Goal: Information Seeking & Learning: Understand process/instructions

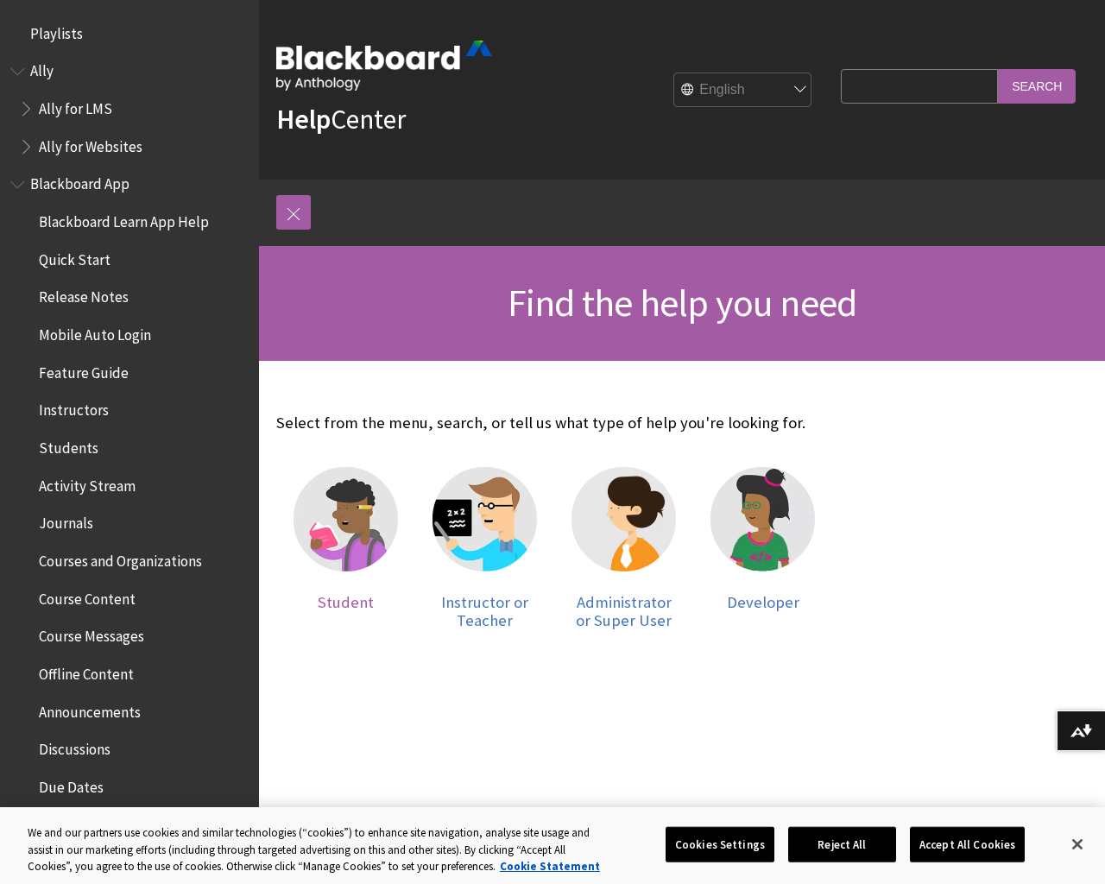
click at [339, 533] on img at bounding box center [345, 519] width 104 height 104
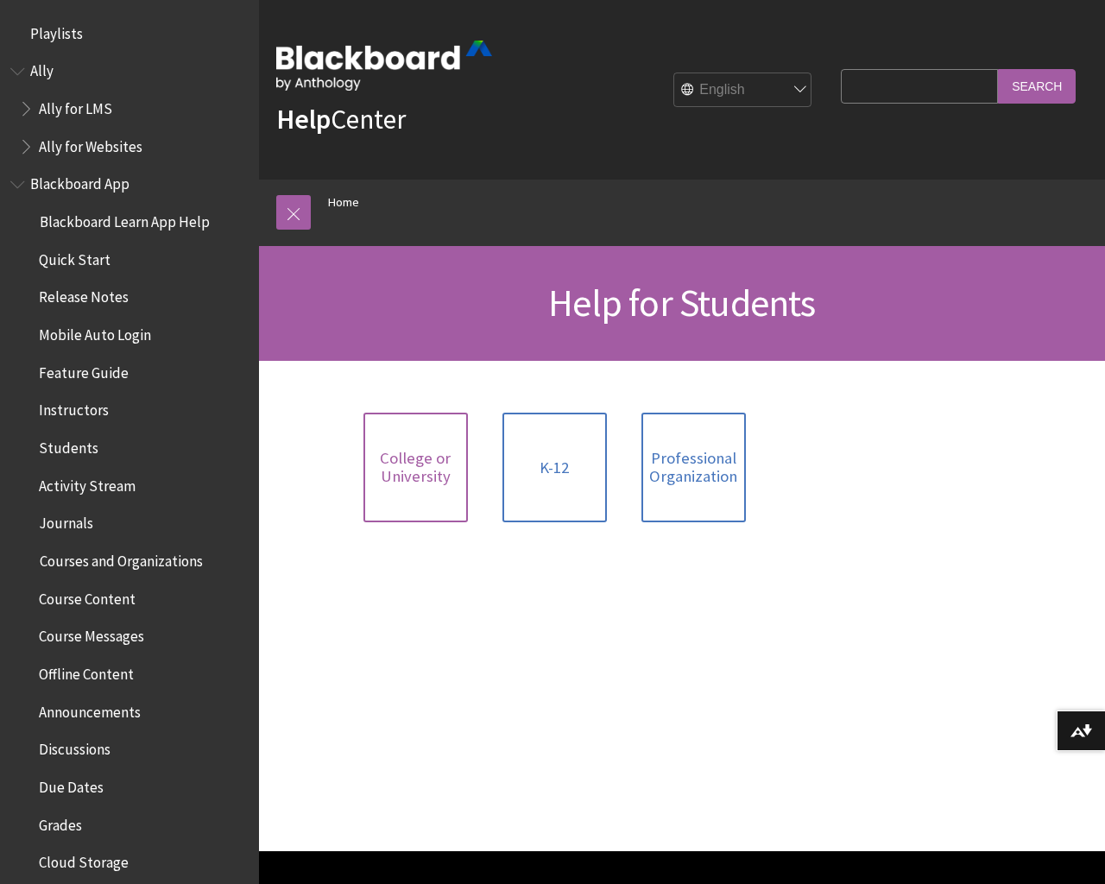
click at [417, 459] on span "College or University" at bounding box center [416, 467] width 84 height 37
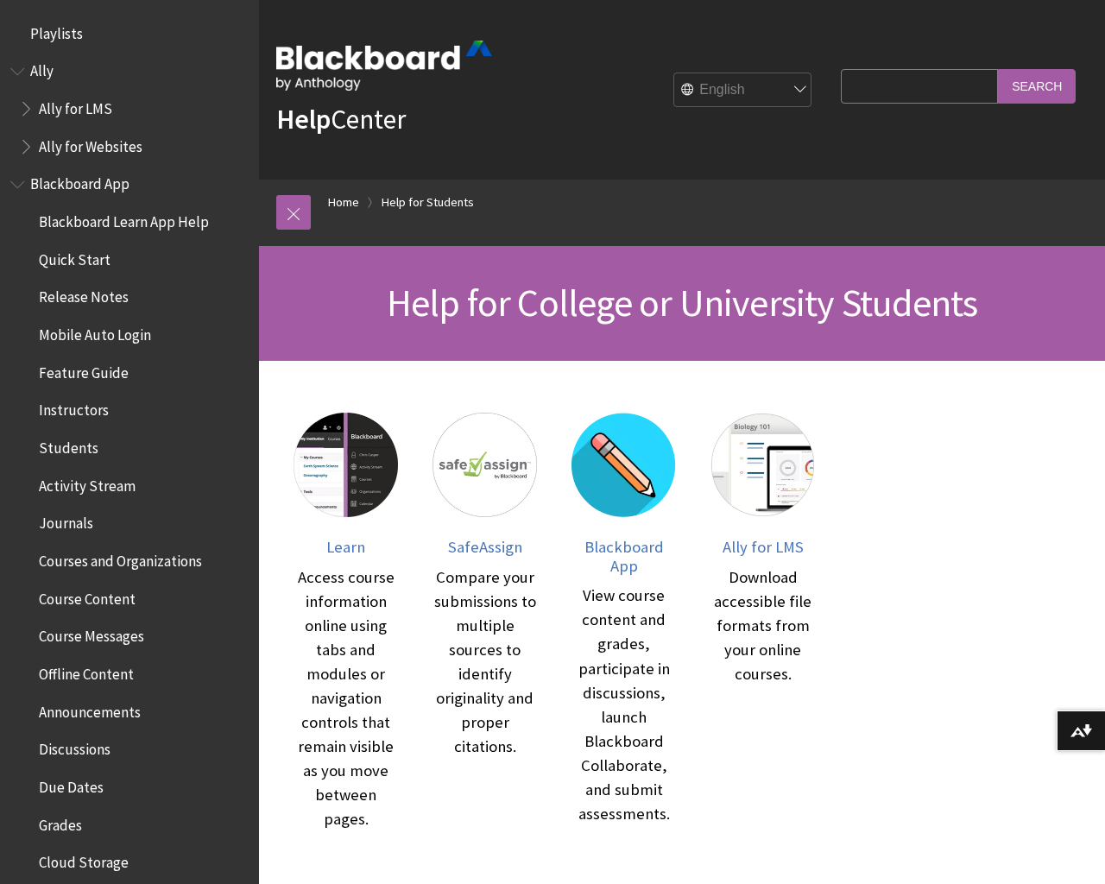
scroll to position [663, 0]
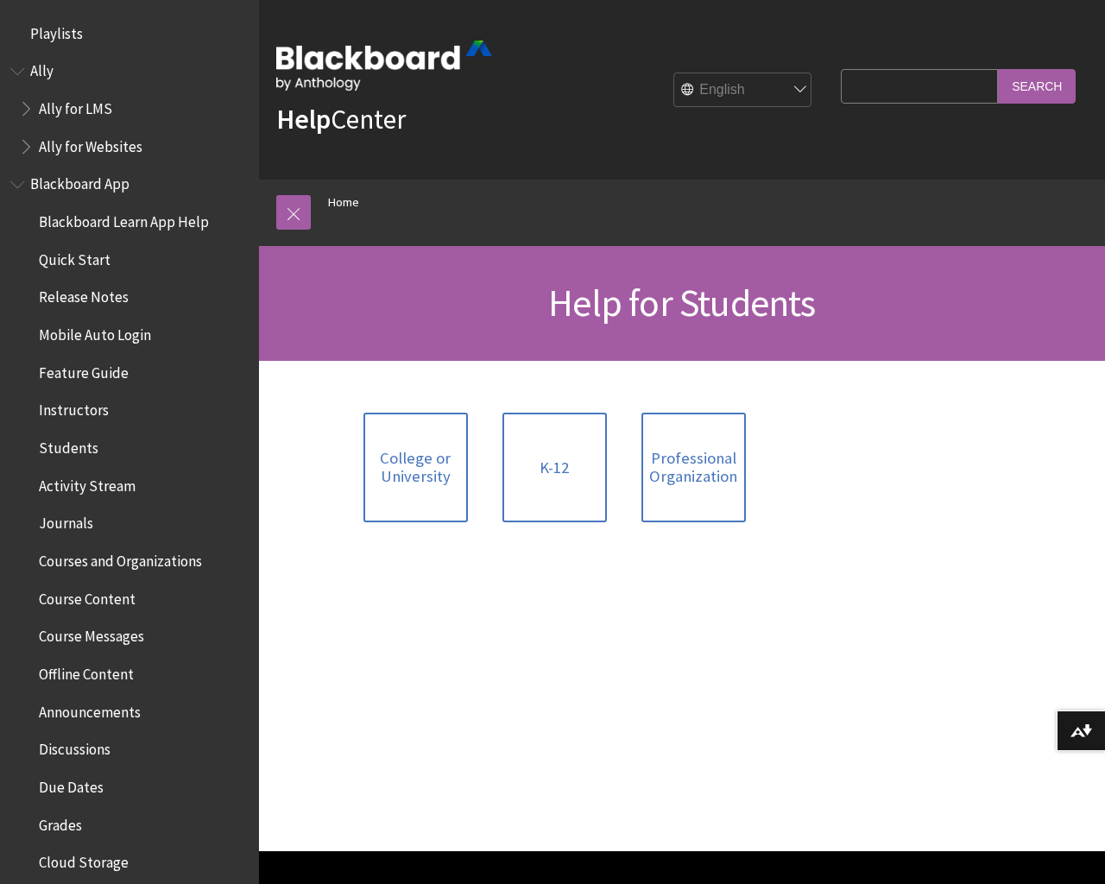
scroll to position [484, 0]
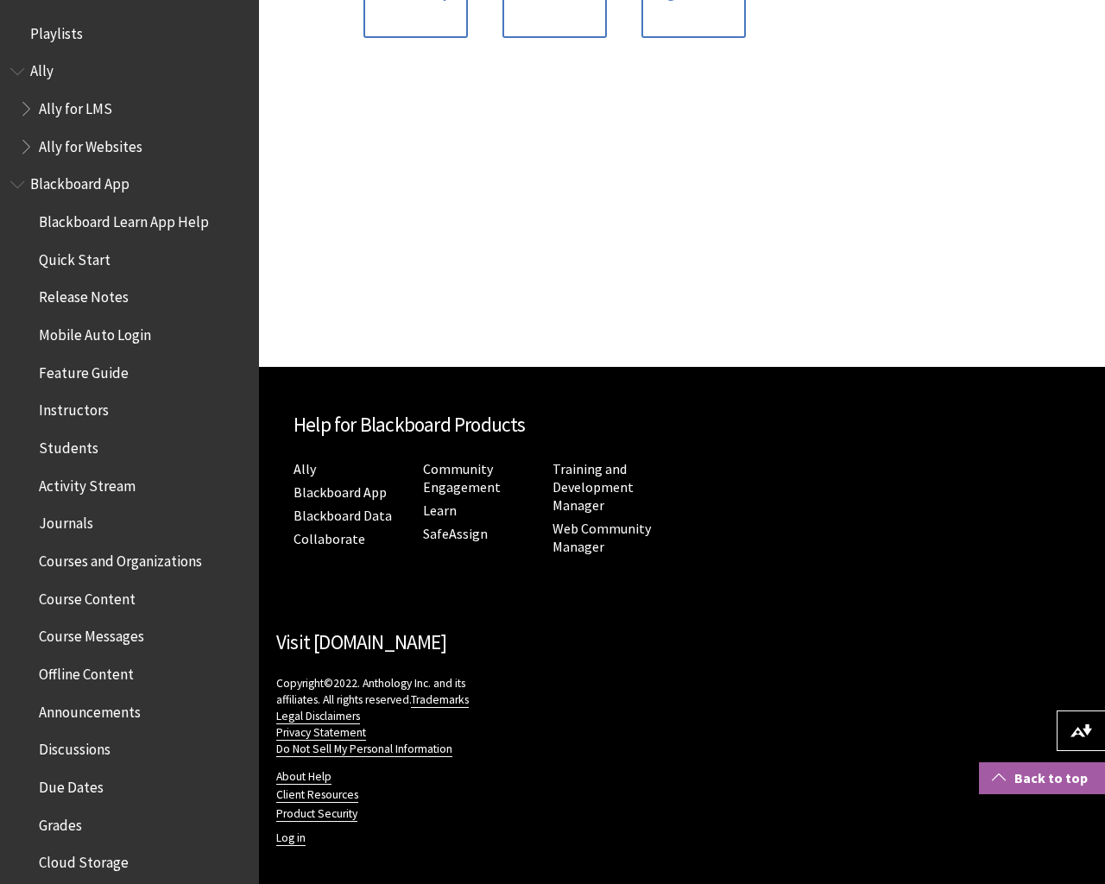
click at [1052, 774] on link "Back to top" at bounding box center [1042, 778] width 126 height 32
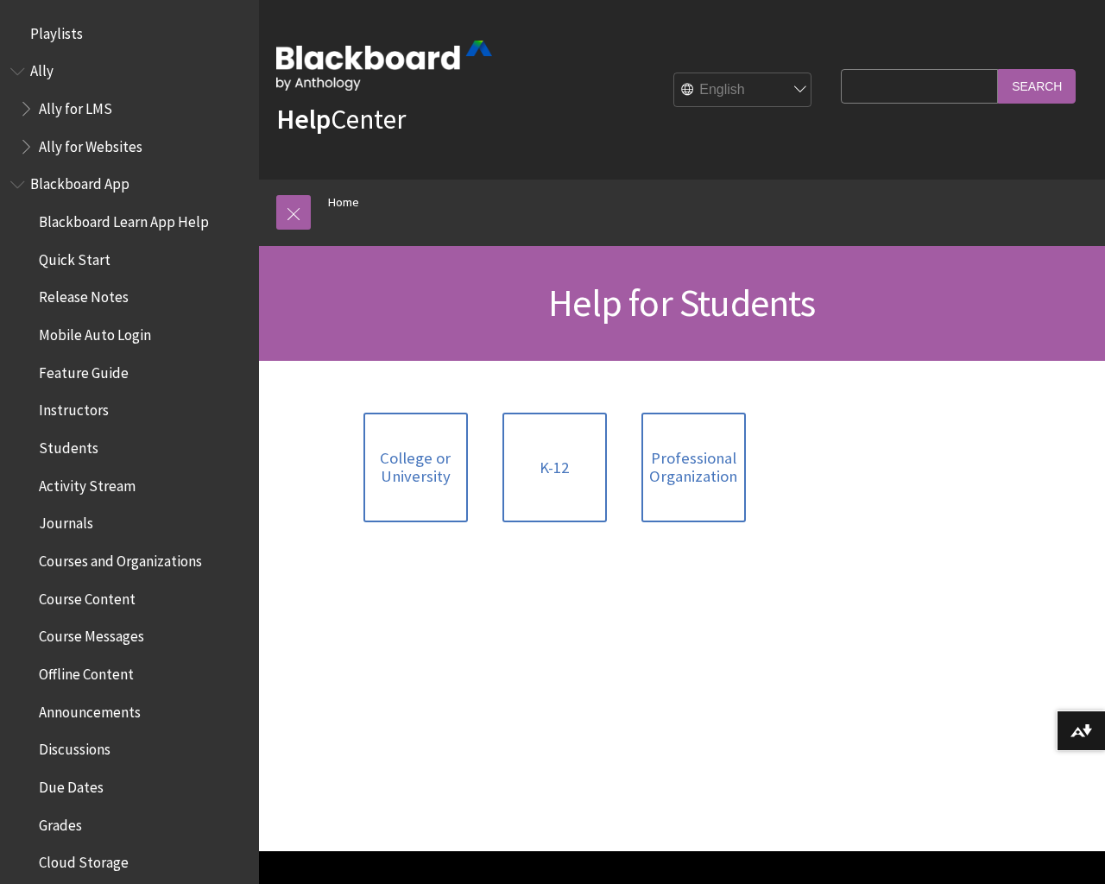
click at [80, 785] on span "Due Dates" at bounding box center [71, 784] width 65 height 23
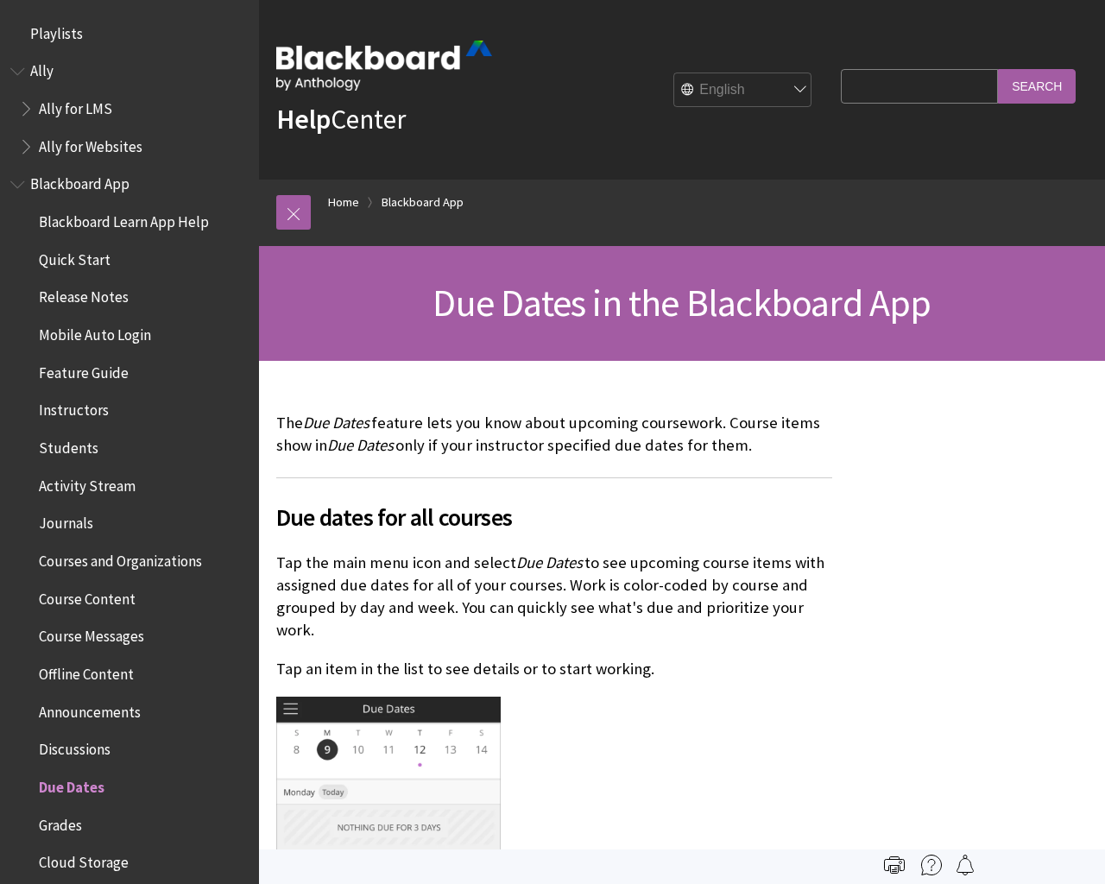
scroll to position [747, 0]
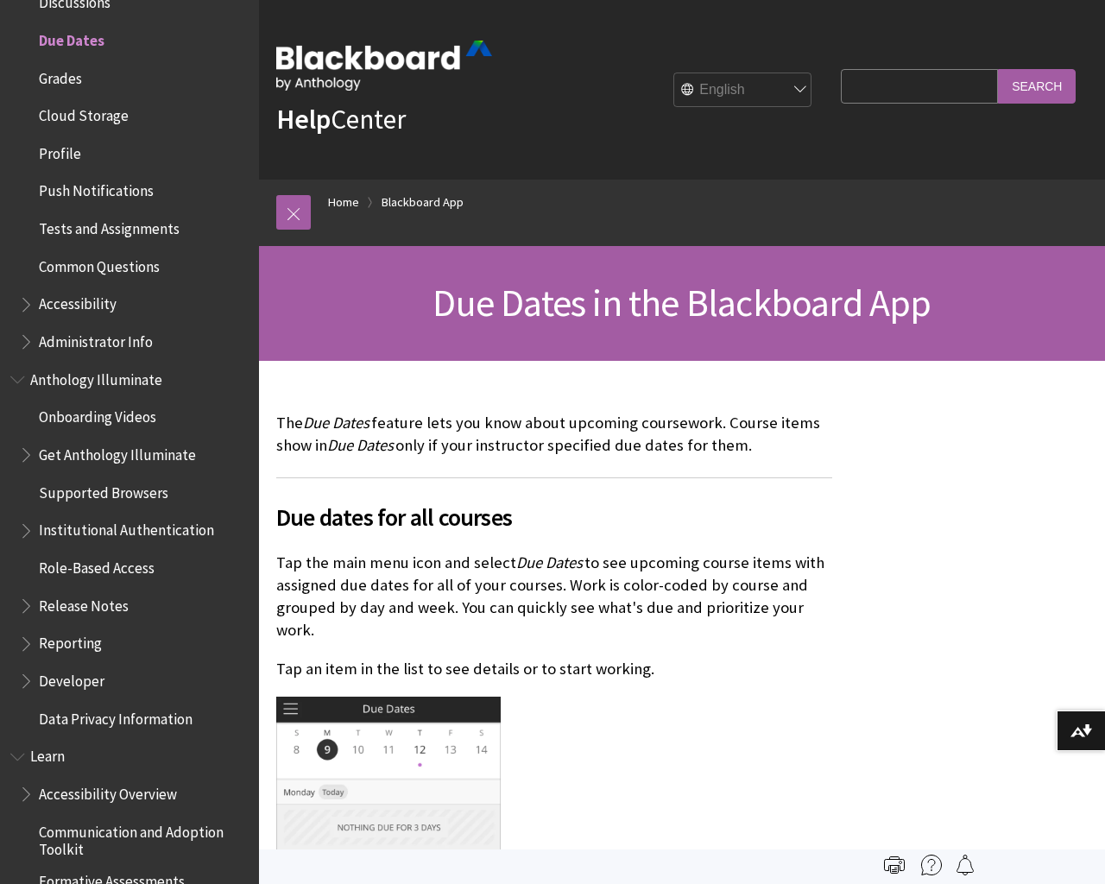
click at [128, 230] on span "Tests and Assignments" at bounding box center [109, 225] width 141 height 23
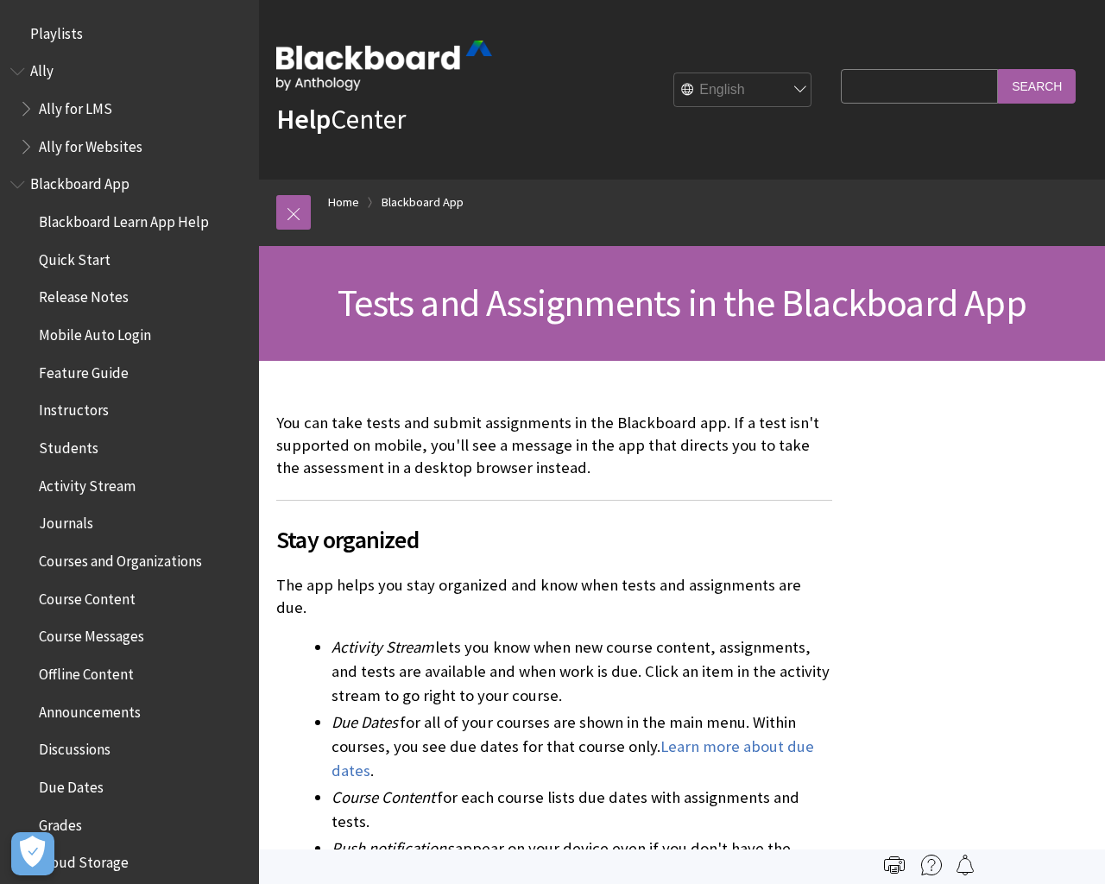
scroll to position [935, 0]
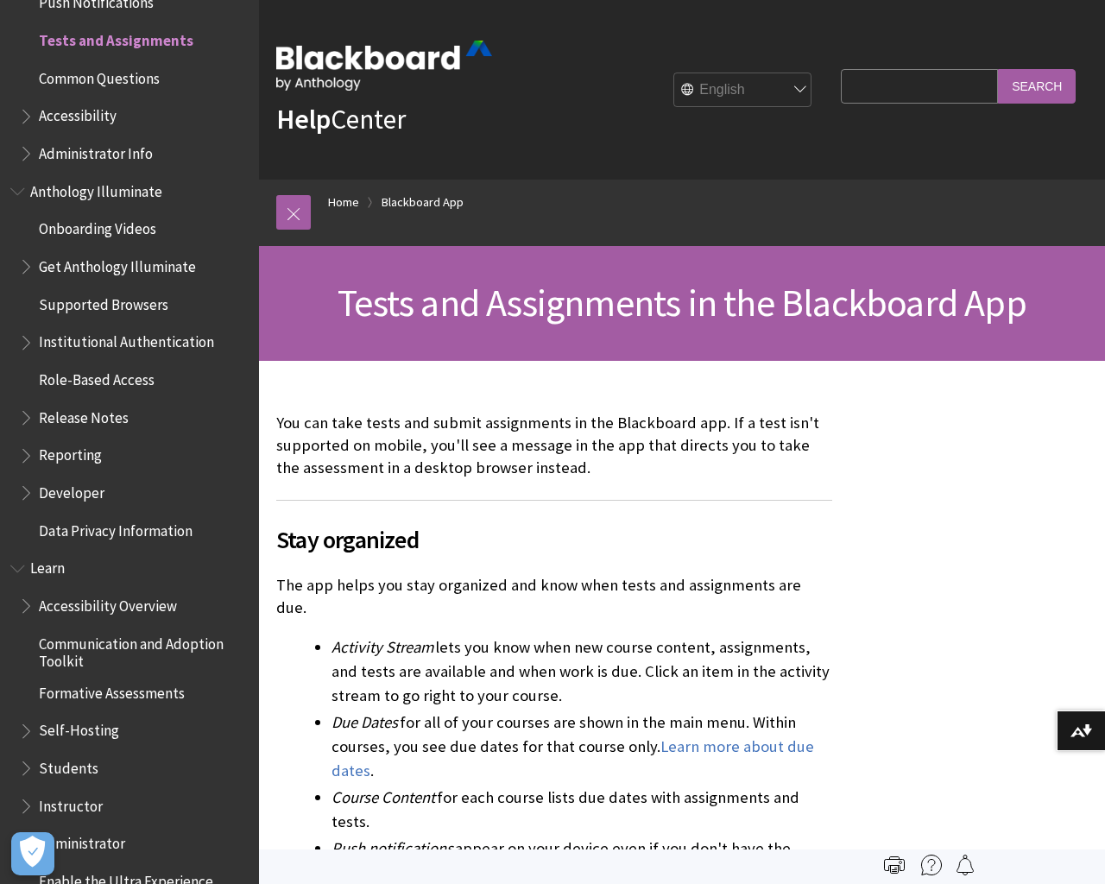
click at [30, 566] on span "Learn" at bounding box center [47, 565] width 35 height 23
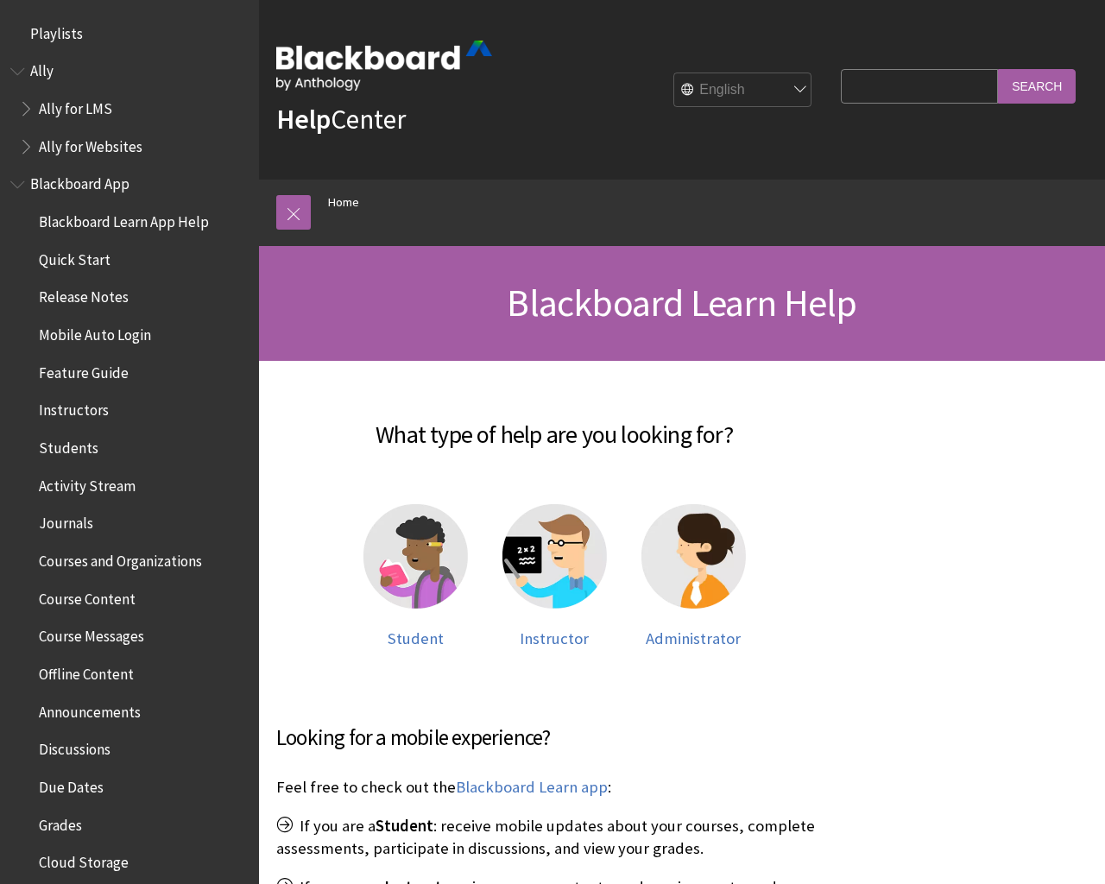
scroll to position [1463, 0]
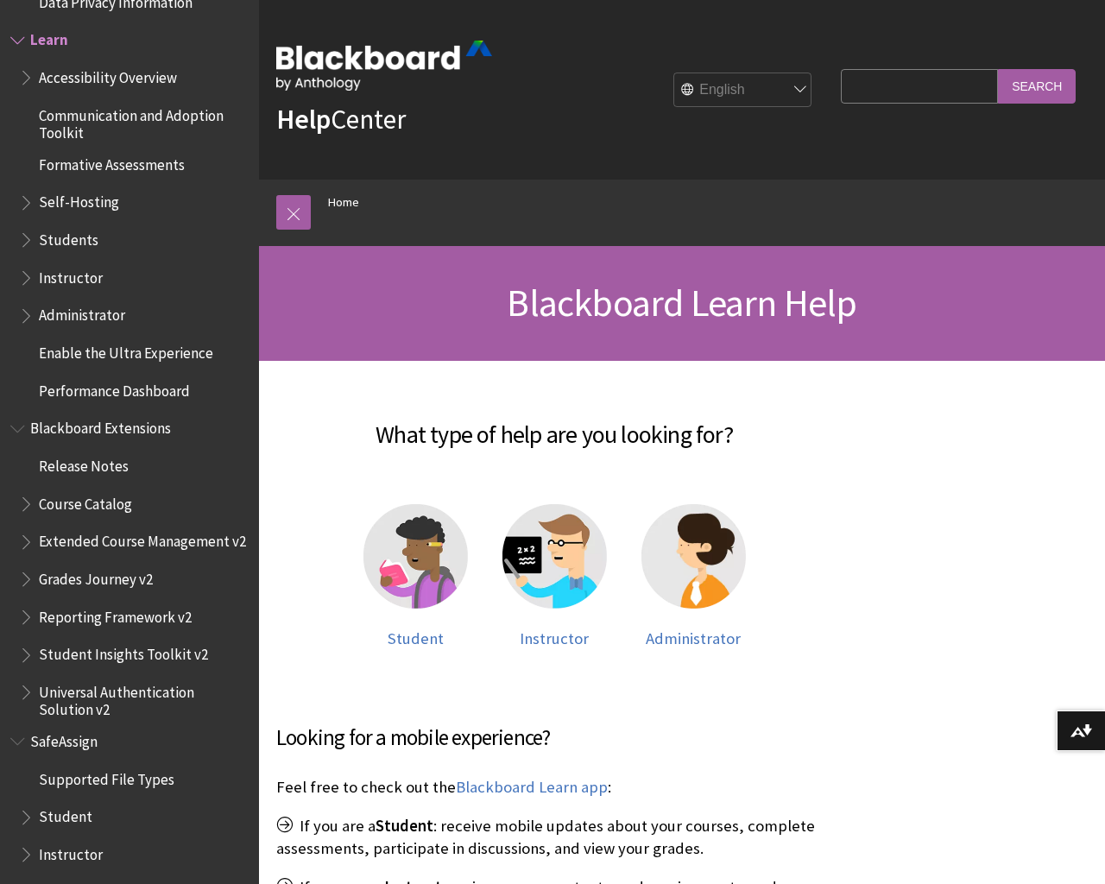
click at [138, 774] on span "Supported File Types" at bounding box center [107, 776] width 136 height 23
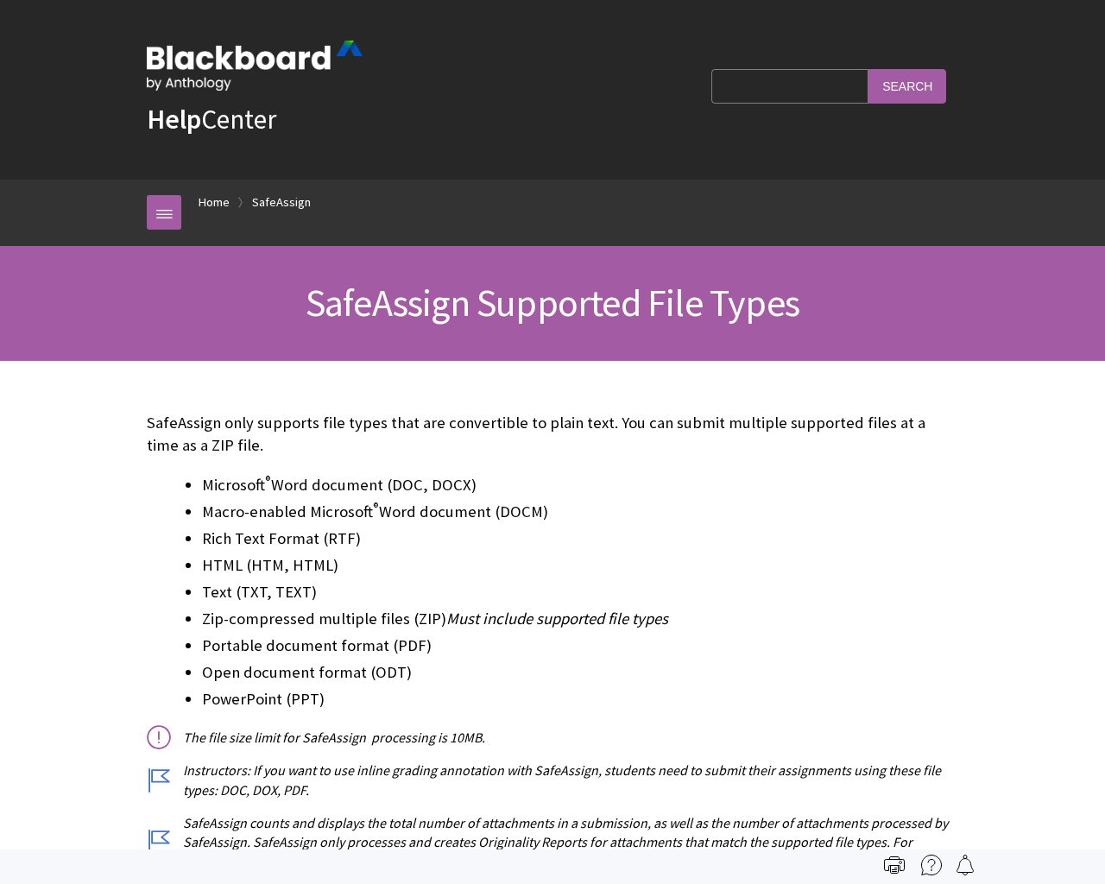
scroll to position [1505, 0]
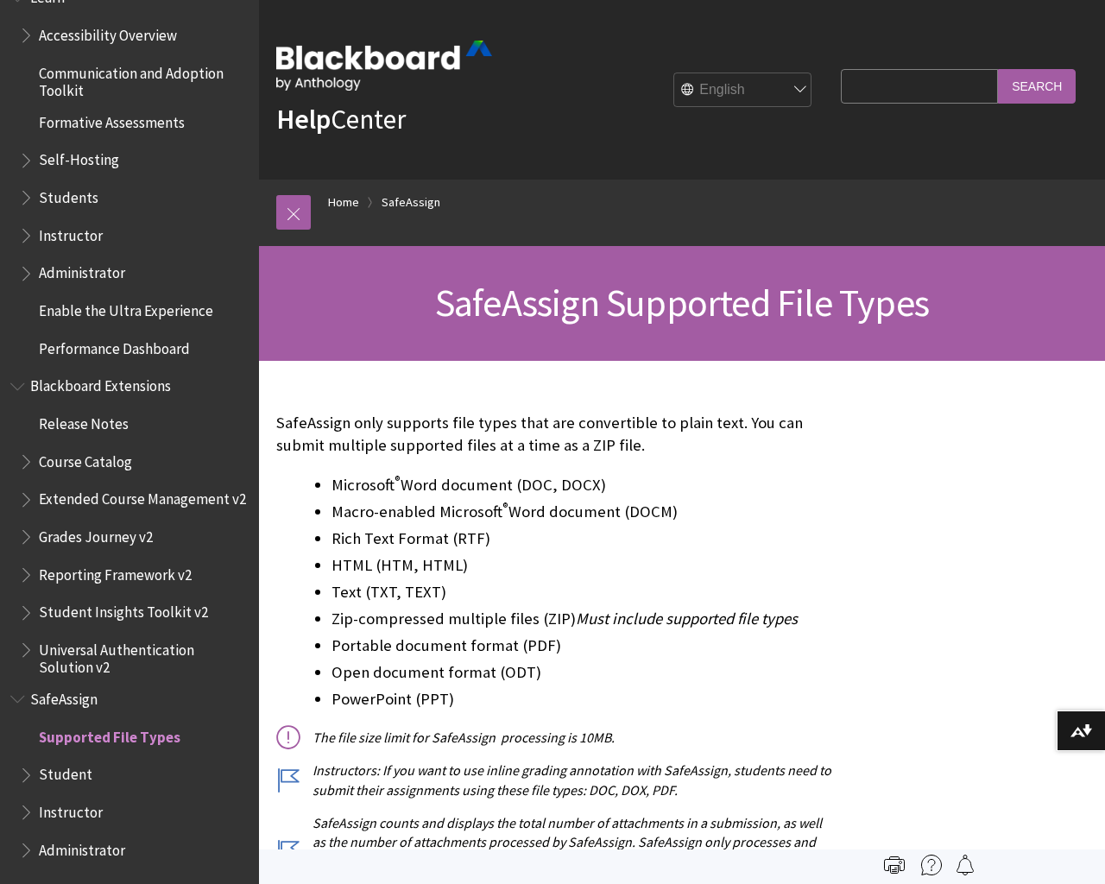
click at [74, 775] on span "Student" at bounding box center [66, 771] width 54 height 23
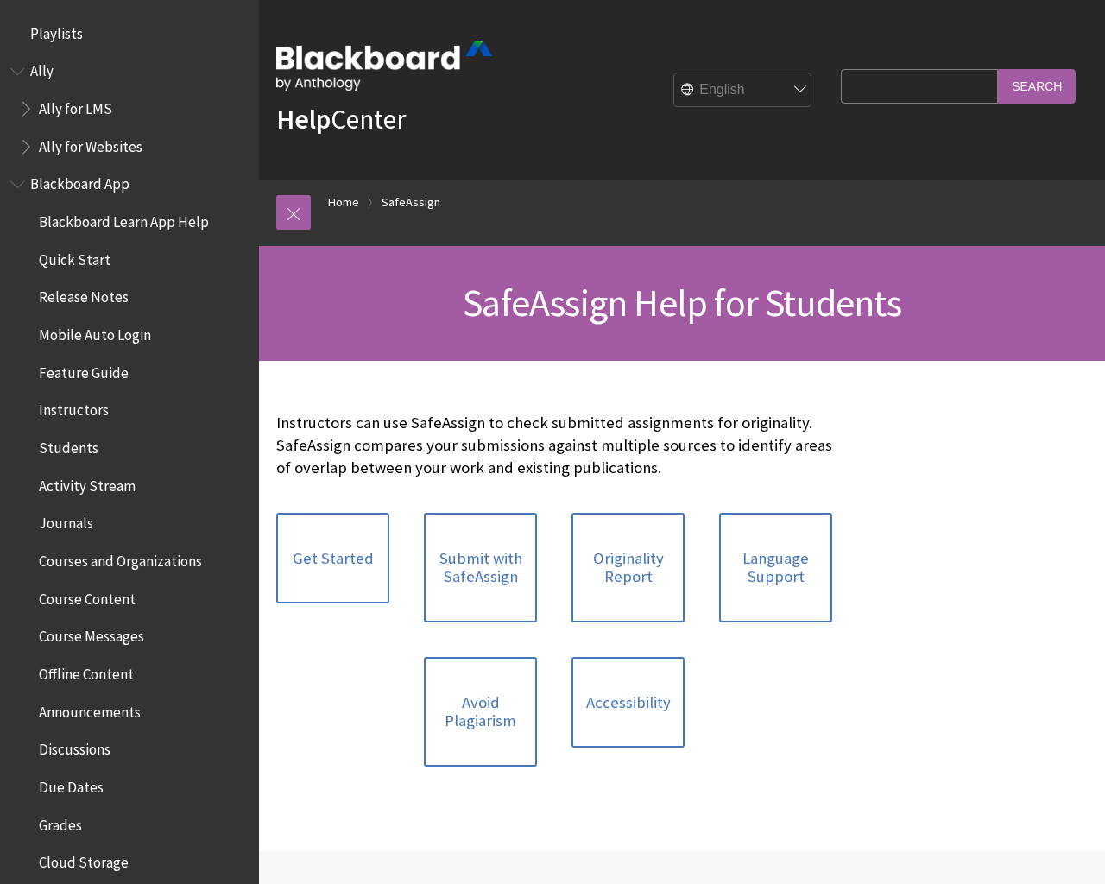
scroll to position [1731, 0]
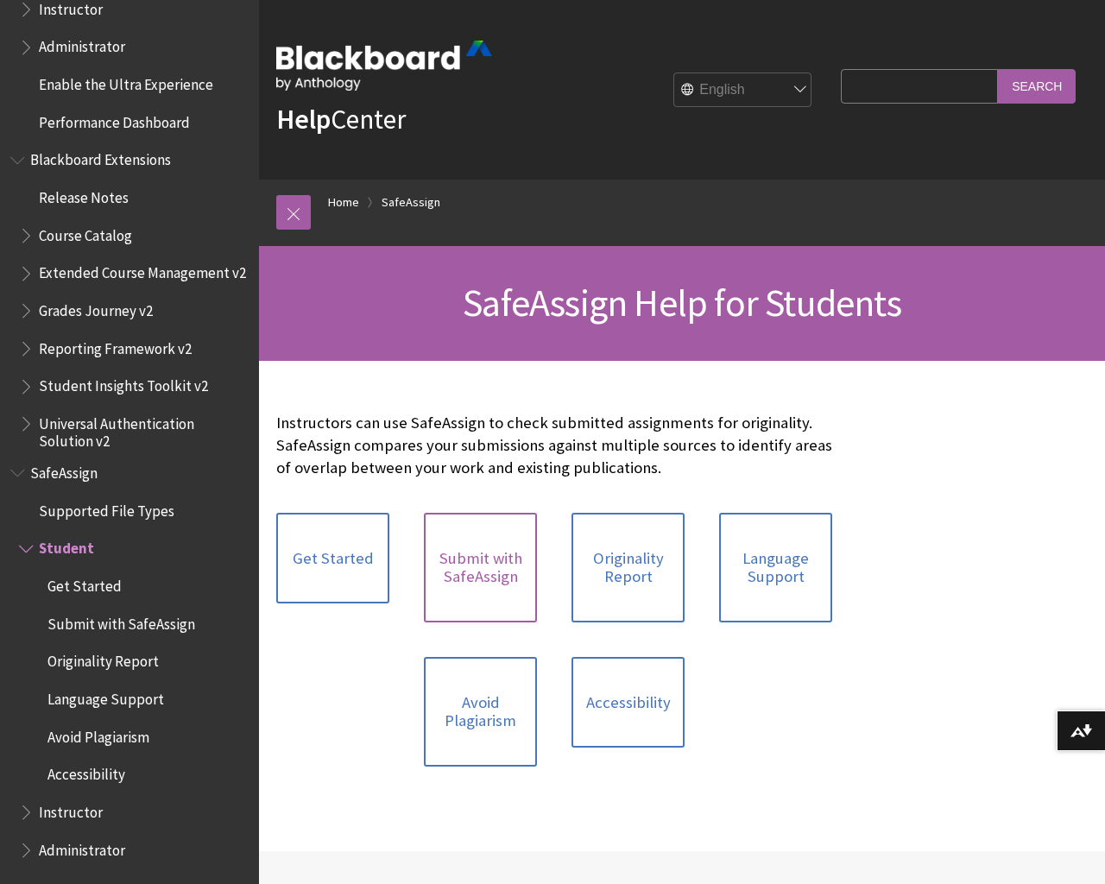
click at [475, 566] on link "Submit with SafeAssign" at bounding box center [480, 568] width 113 height 110
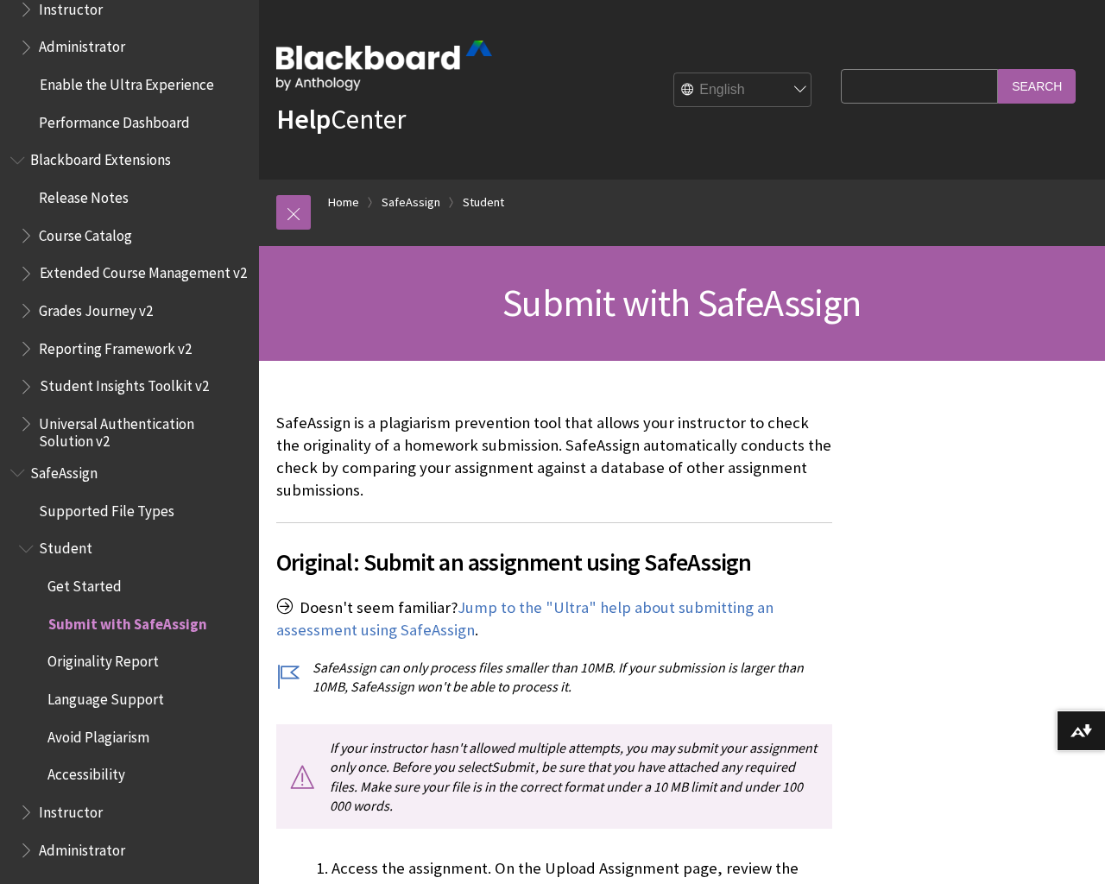
scroll to position [663, 0]
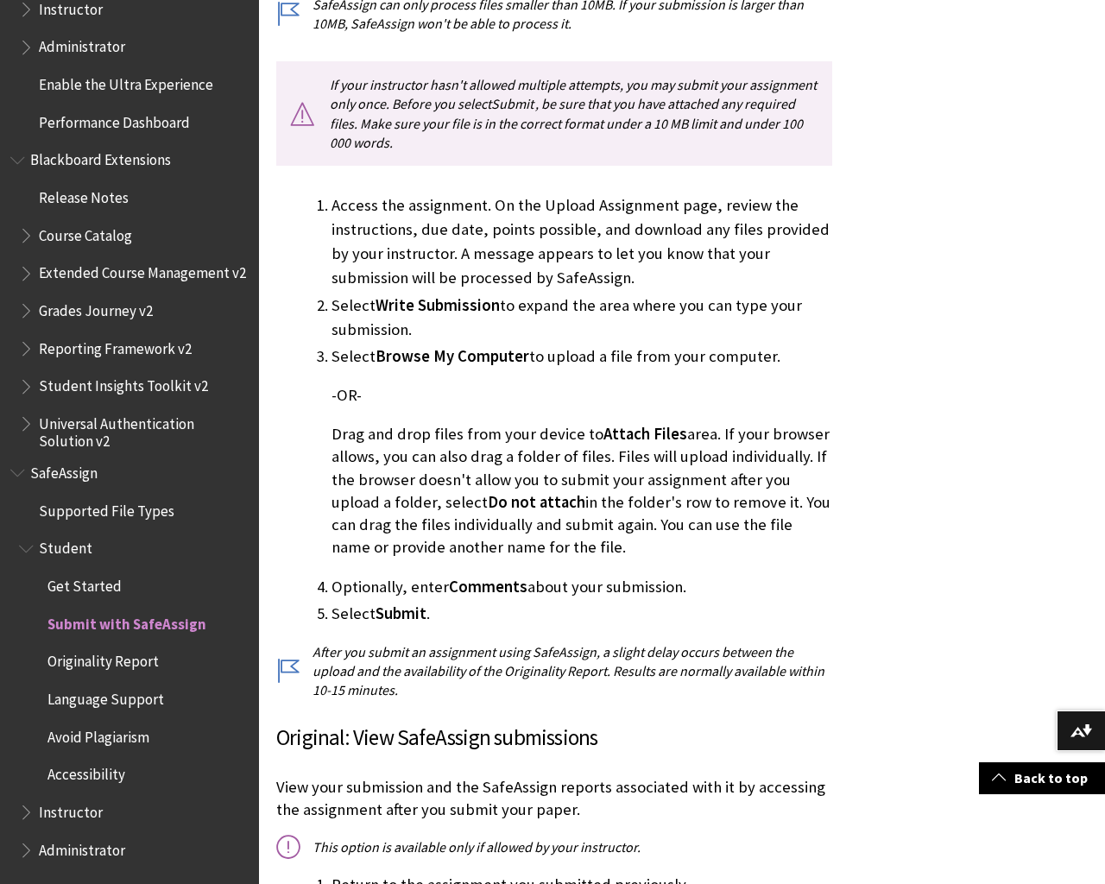
click at [68, 546] on span "Student" at bounding box center [66, 545] width 54 height 23
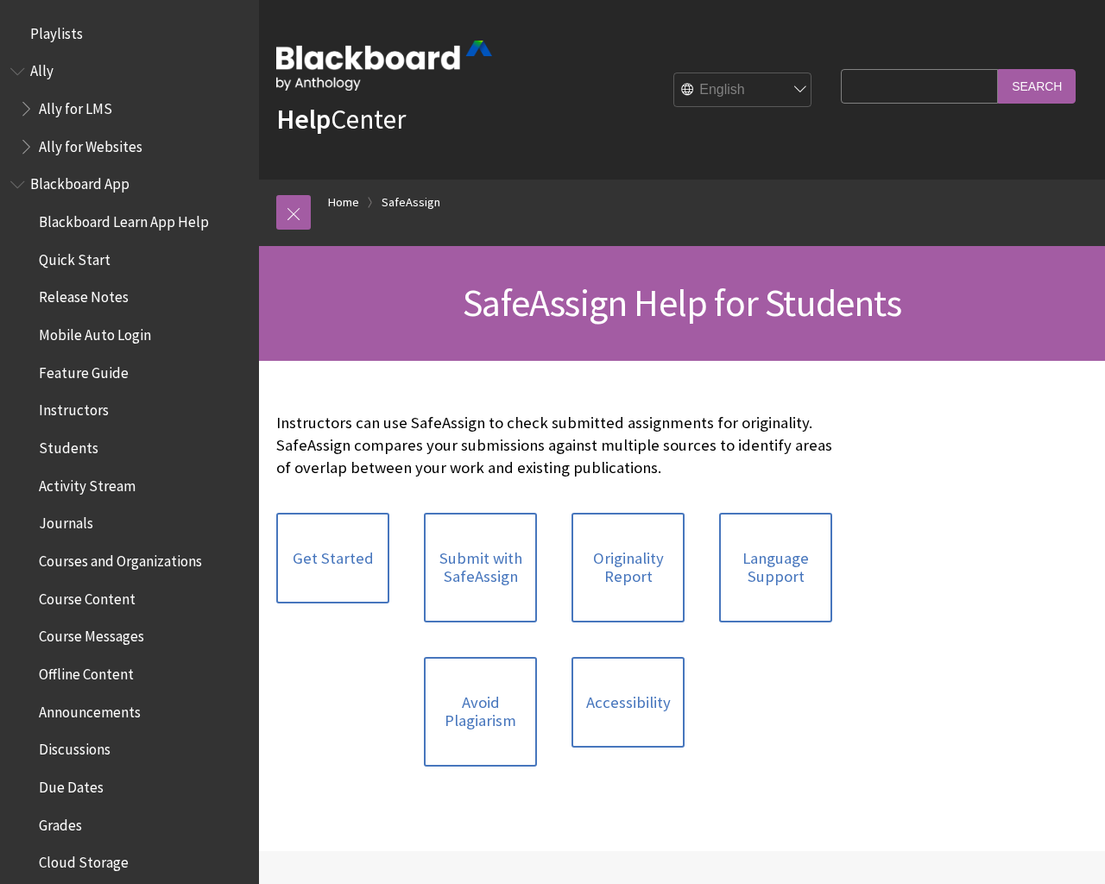
scroll to position [1731, 0]
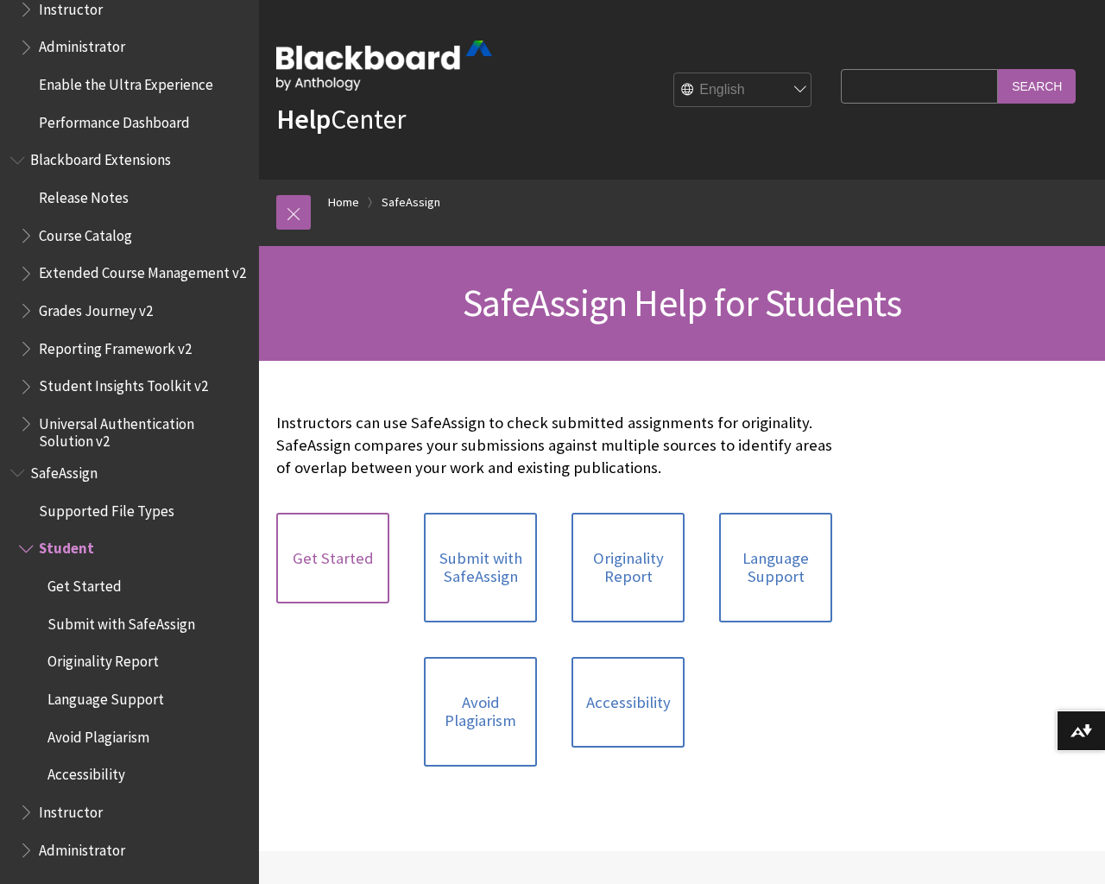
click at [329, 557] on link "Get Started" at bounding box center [332, 558] width 113 height 91
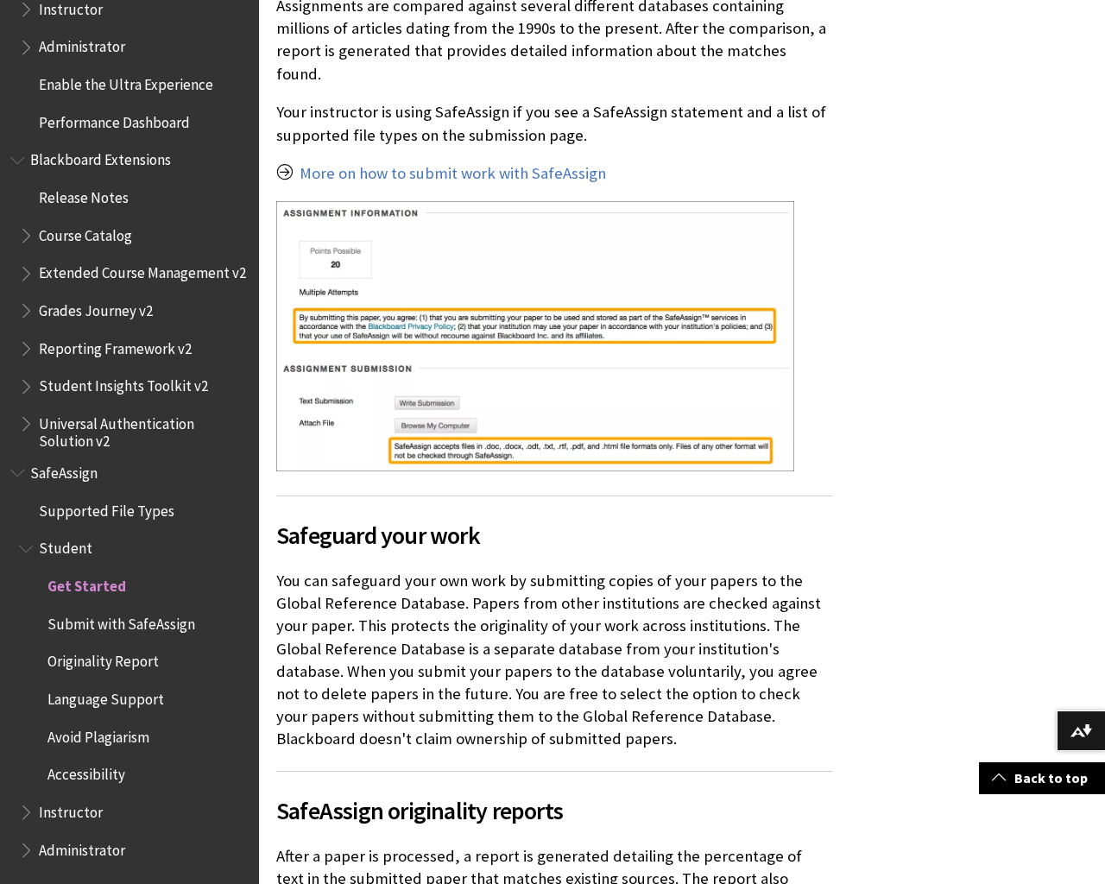
scroll to position [1326, 0]
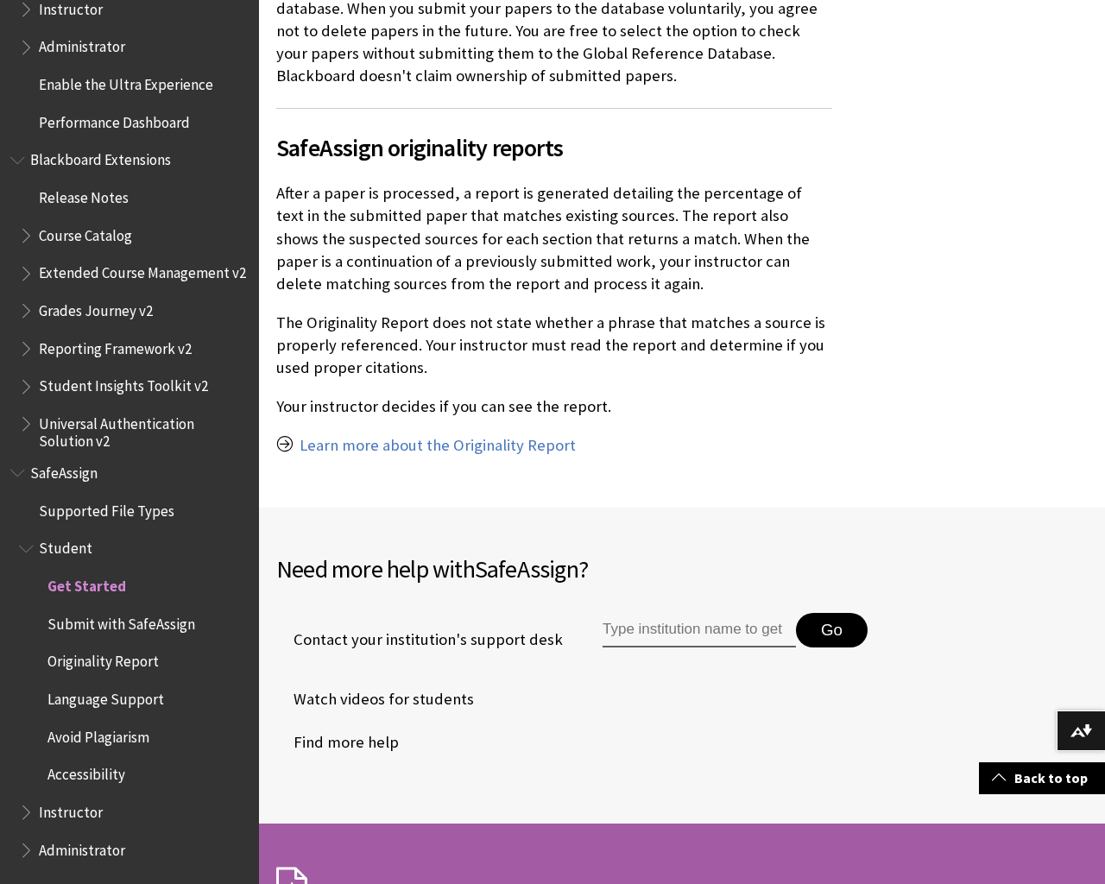
click at [73, 545] on span "Student" at bounding box center [66, 545] width 54 height 23
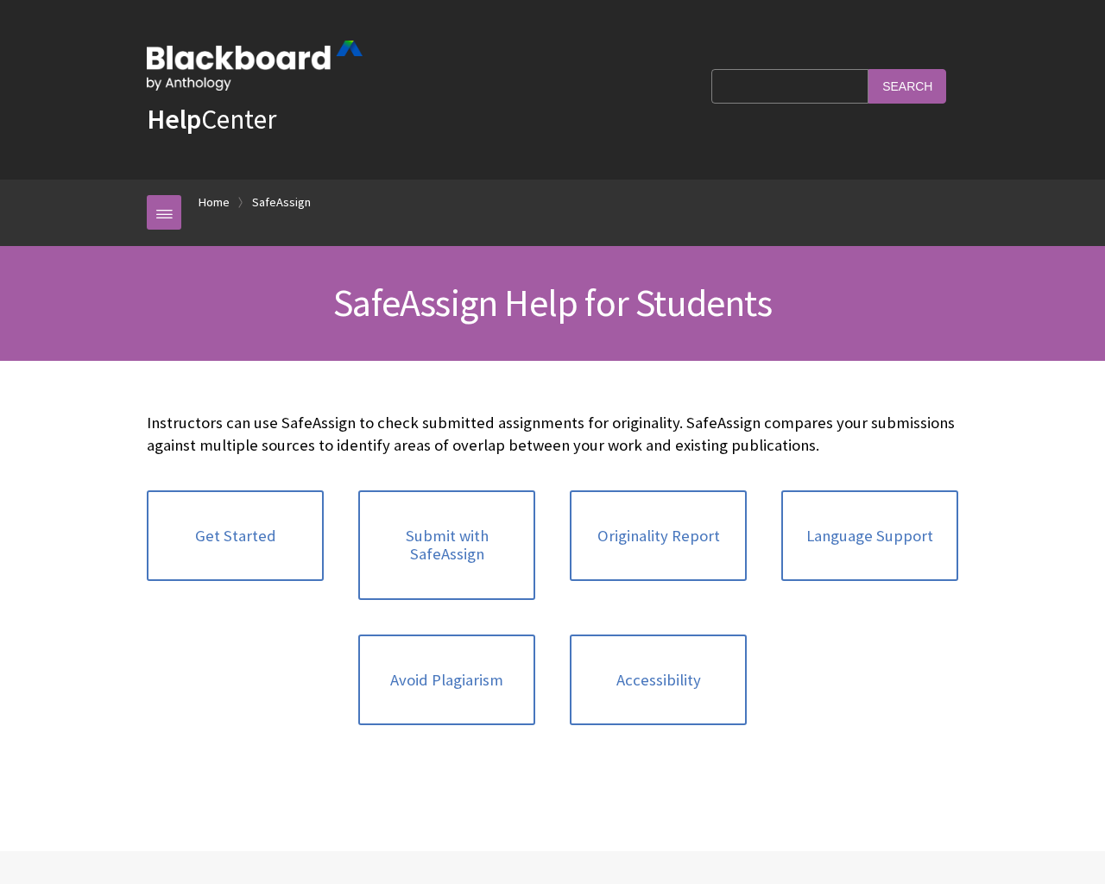
scroll to position [1731, 0]
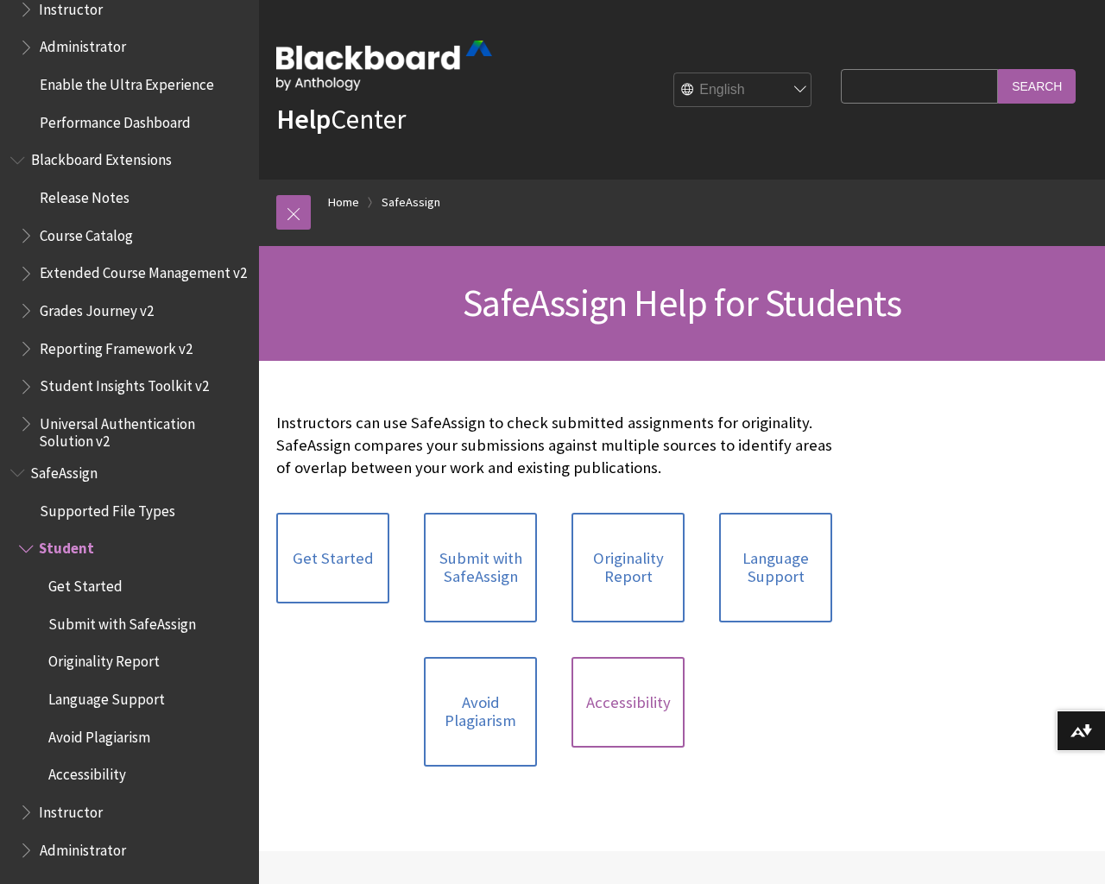
click at [638, 703] on link "Accessibility" at bounding box center [627, 702] width 113 height 91
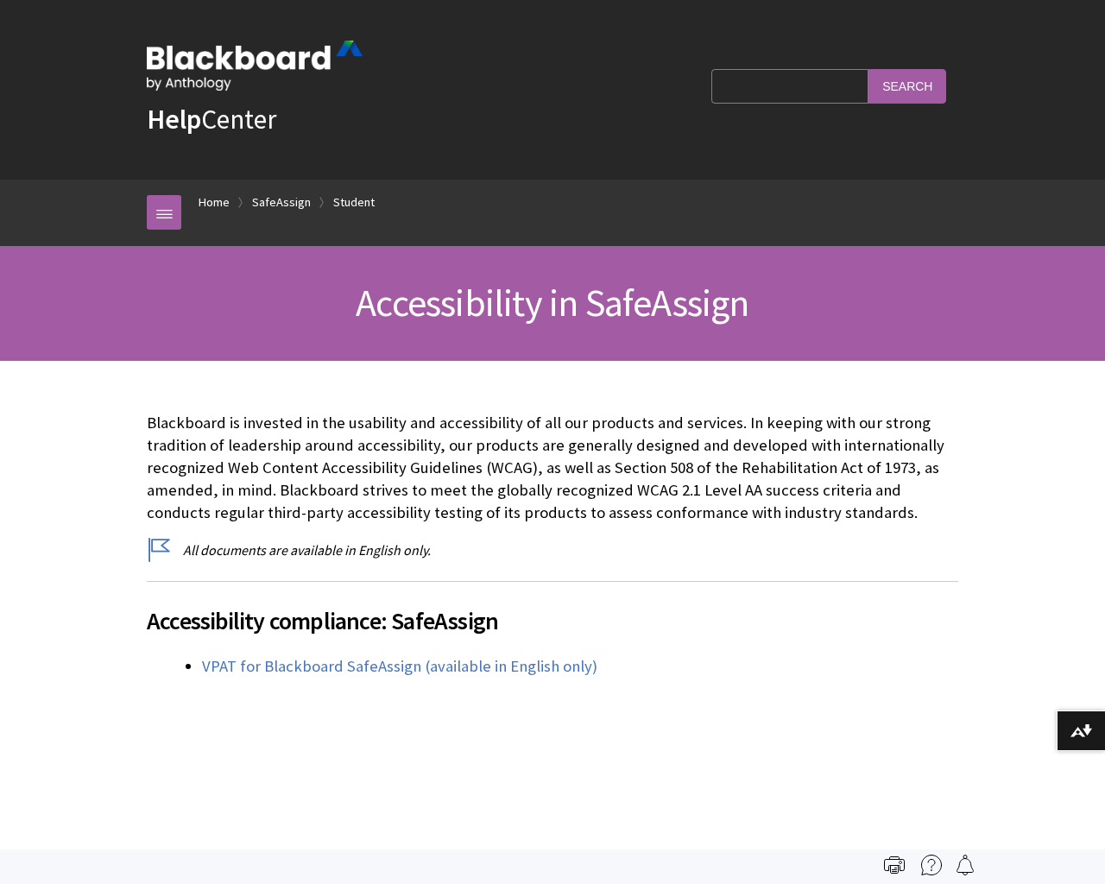
scroll to position [1731, 0]
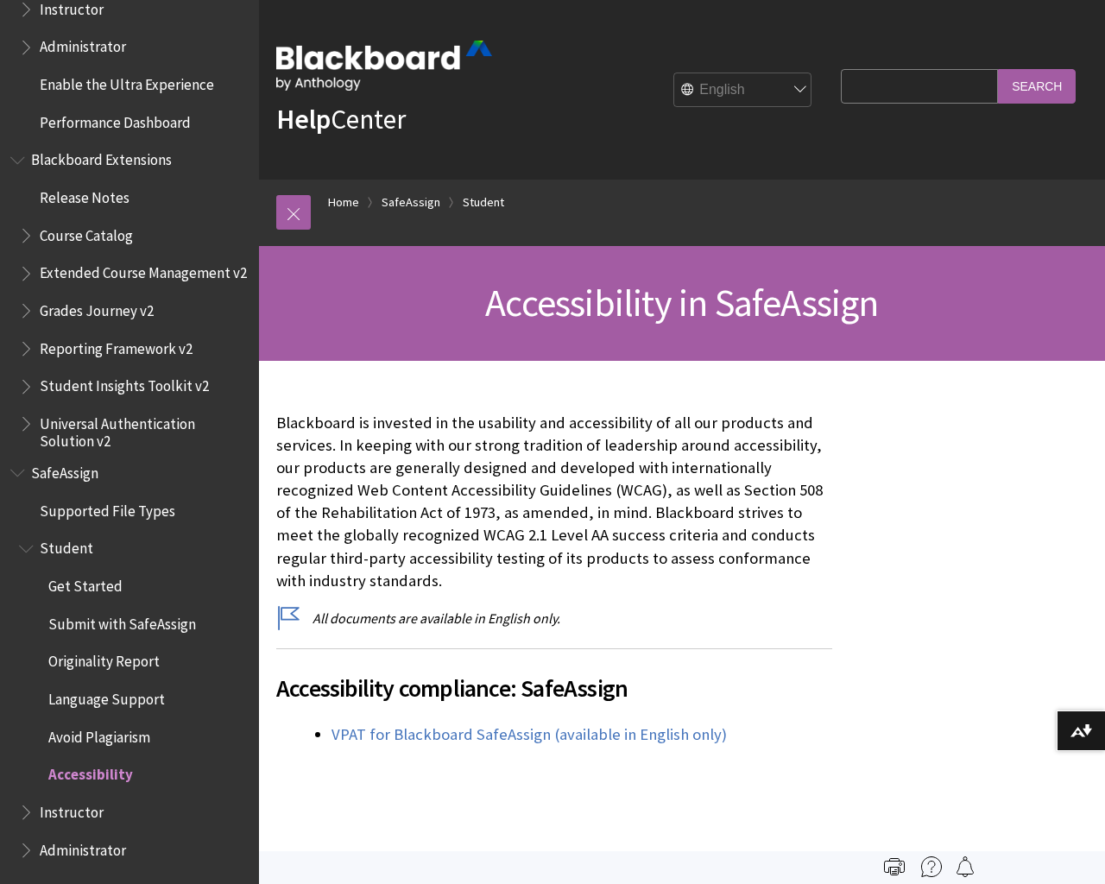
click at [60, 548] on span "Student" at bounding box center [66, 545] width 54 height 23
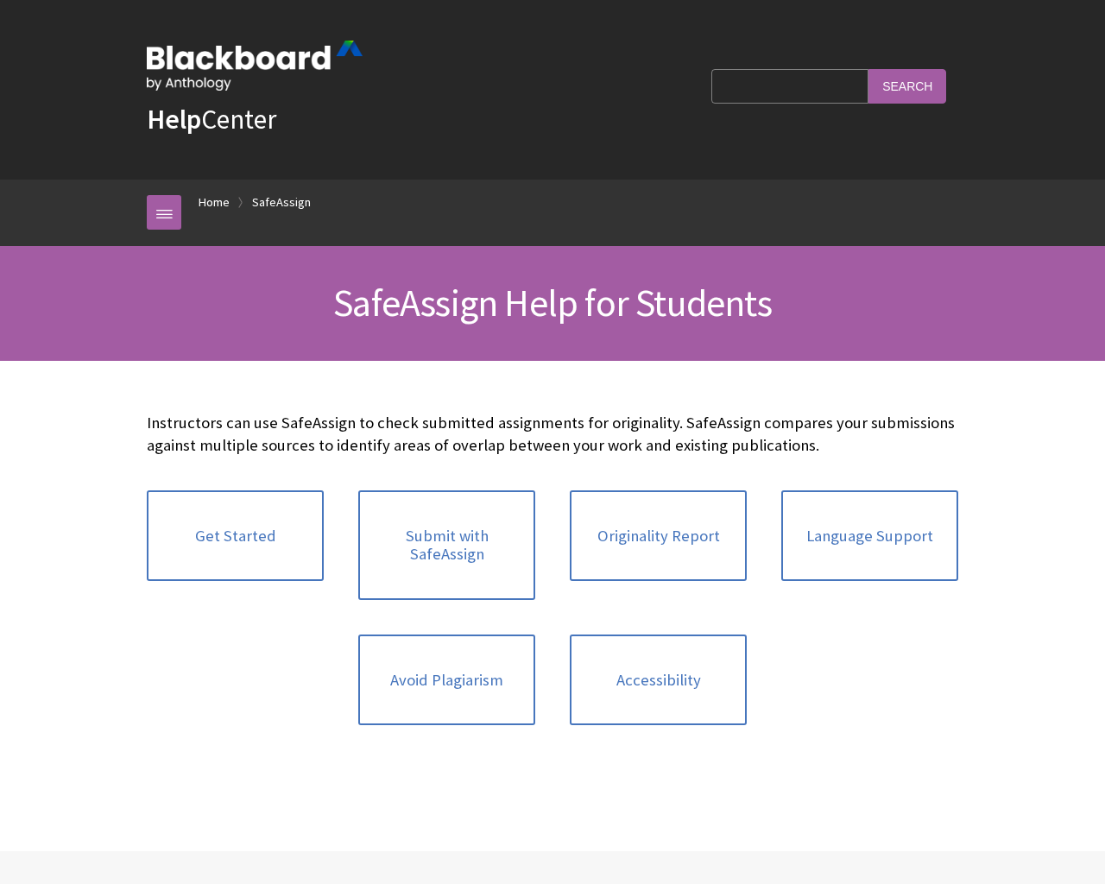
scroll to position [1731, 0]
